Goal: Find specific page/section: Find specific page/section

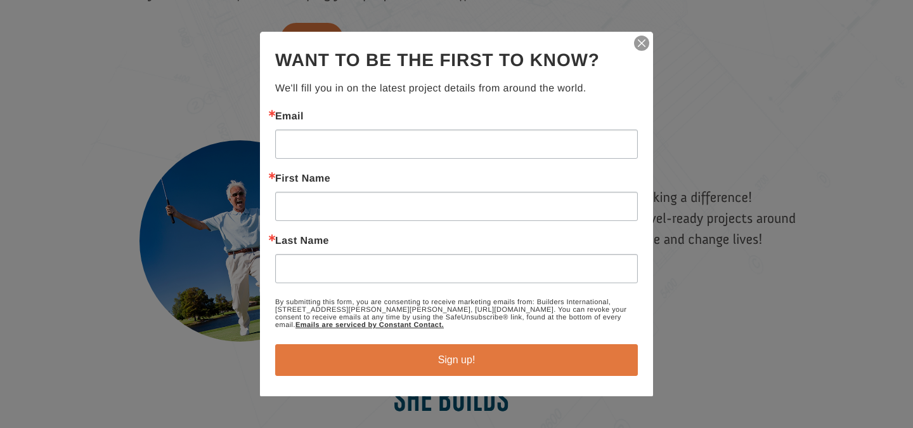
scroll to position [1951, 0]
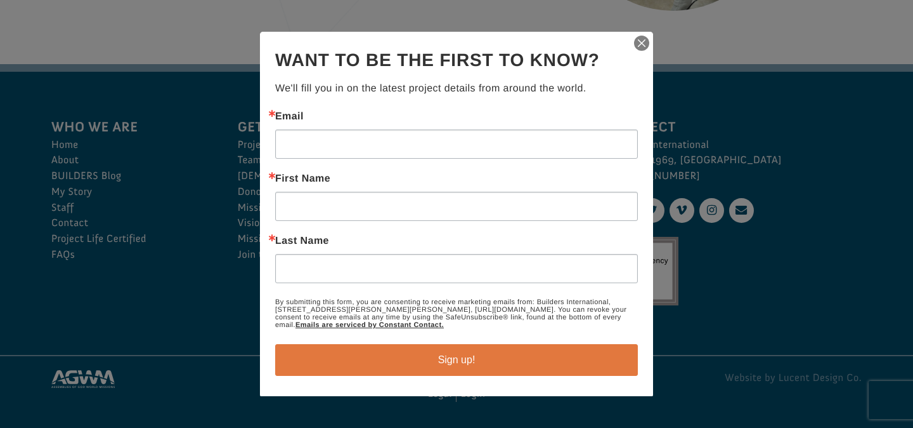
click at [641, 40] on img "button" at bounding box center [642, 43] width 18 height 18
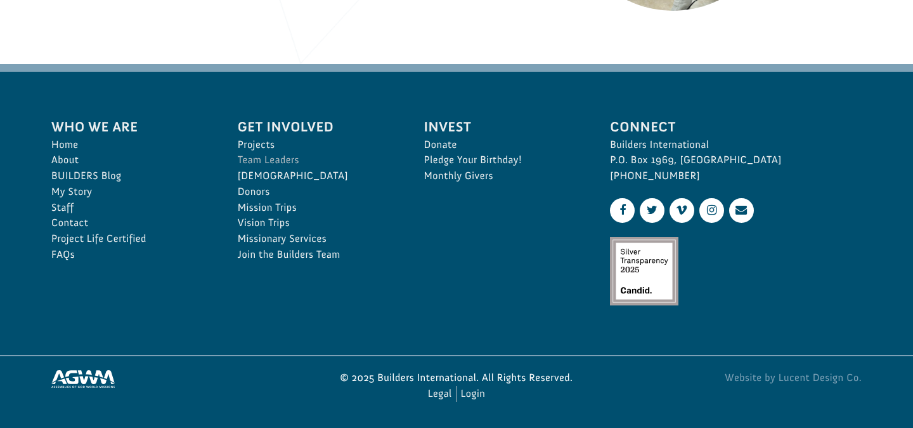
click at [282, 159] on link "Team Leaders" at bounding box center [317, 160] width 159 height 16
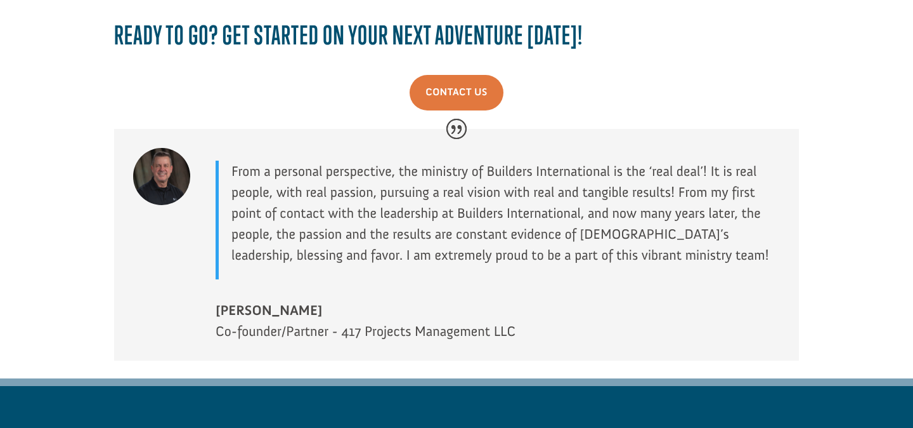
scroll to position [1728, 0]
